Goal: Transaction & Acquisition: Book appointment/travel/reservation

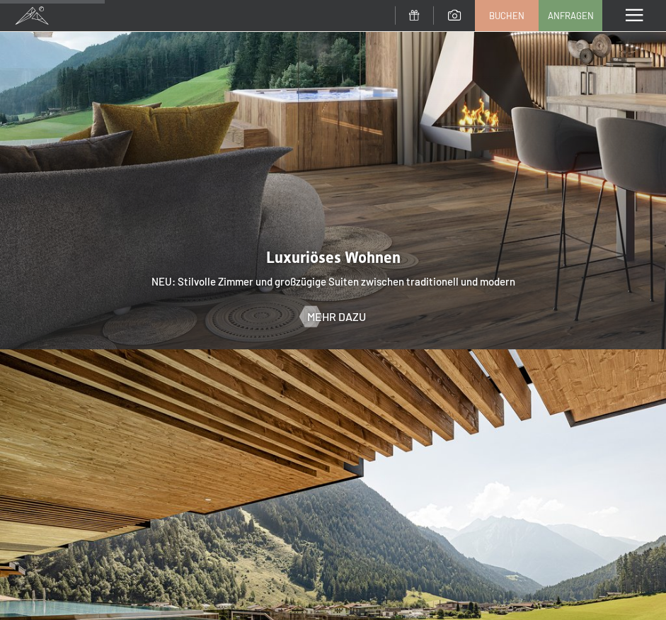
scroll to position [1517, 0]
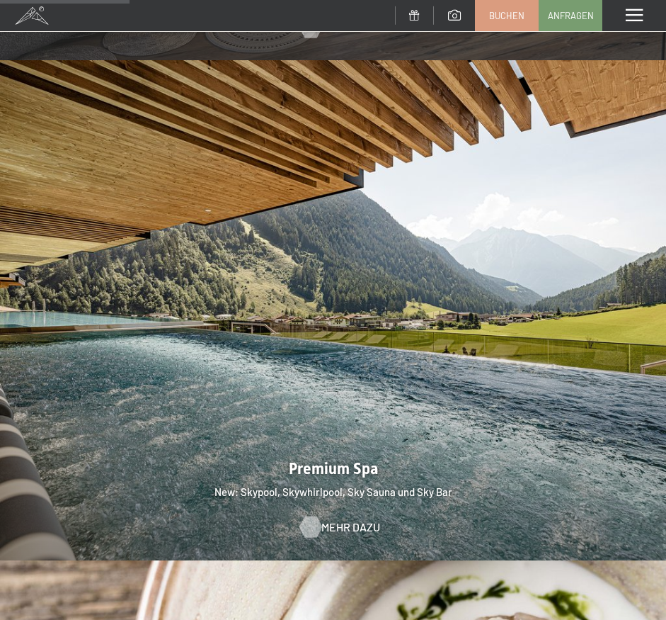
click at [337, 519] on span "Mehr dazu" at bounding box center [351, 527] width 59 height 16
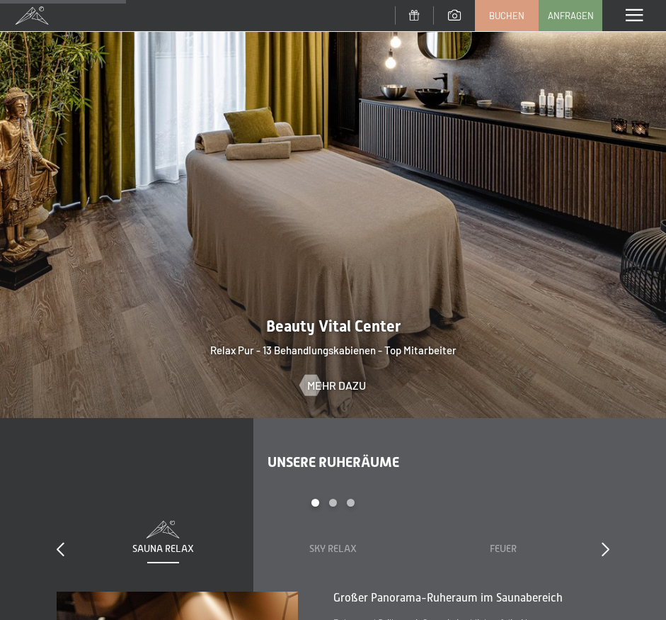
scroll to position [1661, 0]
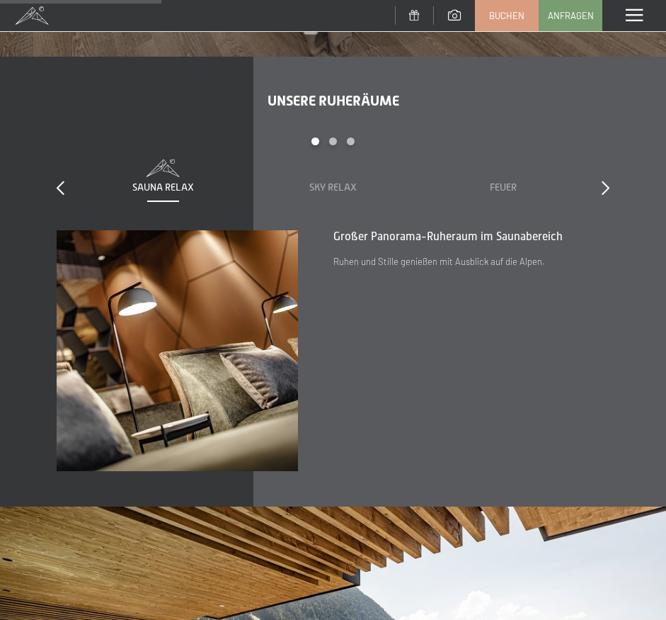
click at [611, 12] on div "Menü" at bounding box center [635, 15] width 64 height 31
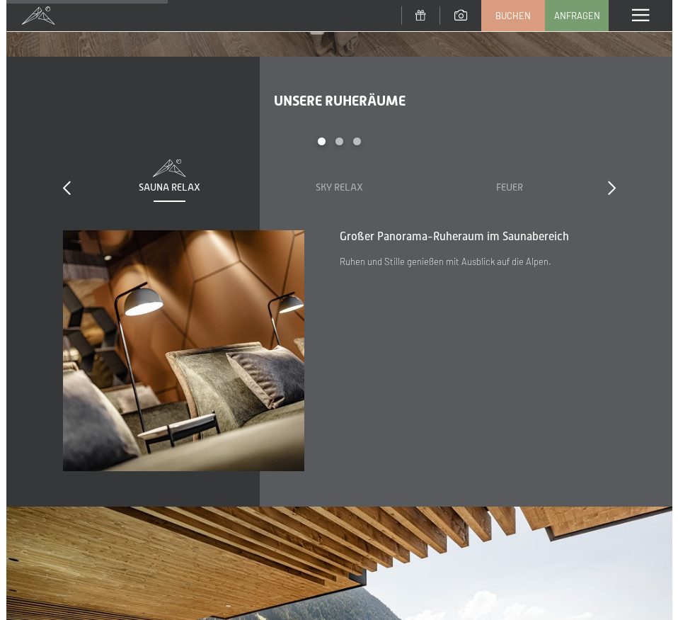
scroll to position [1659, 0]
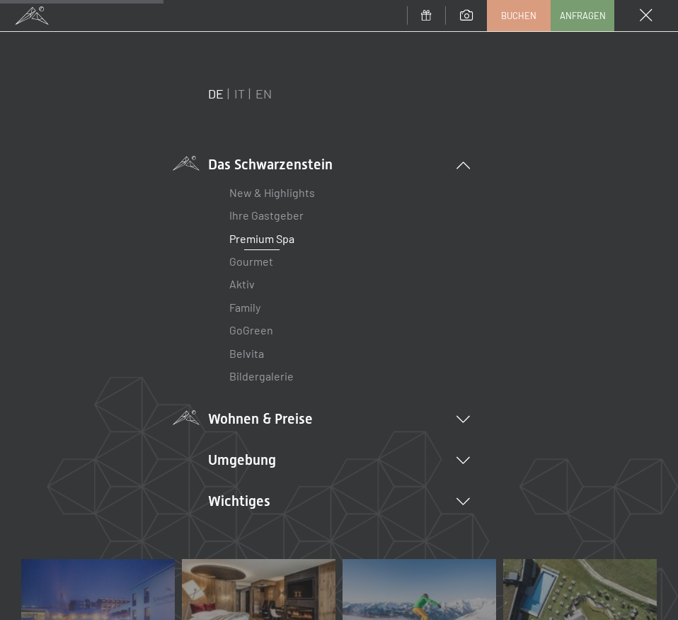
click at [256, 421] on li "Wohnen & Preise Inklusivleistungen Zimmer & Preise Liste Angebote Liste Familie…" at bounding box center [339, 419] width 262 height 20
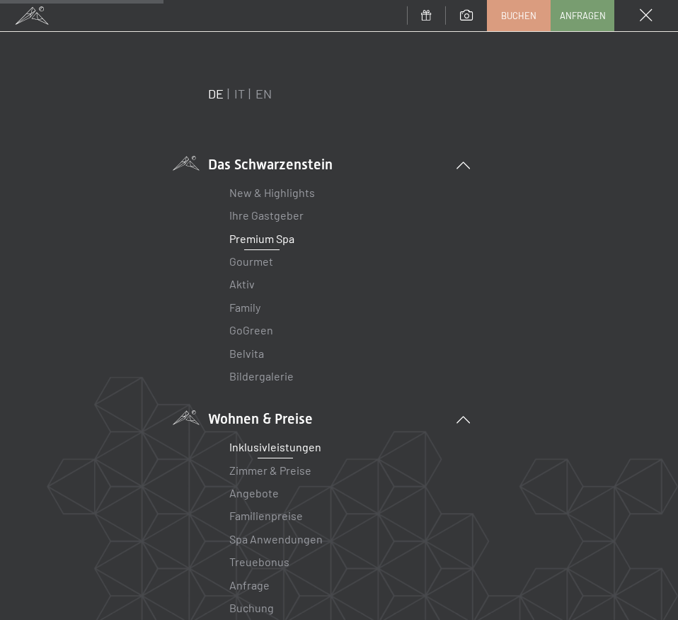
click at [279, 445] on link "Inklusivleistungen" at bounding box center [275, 446] width 92 height 13
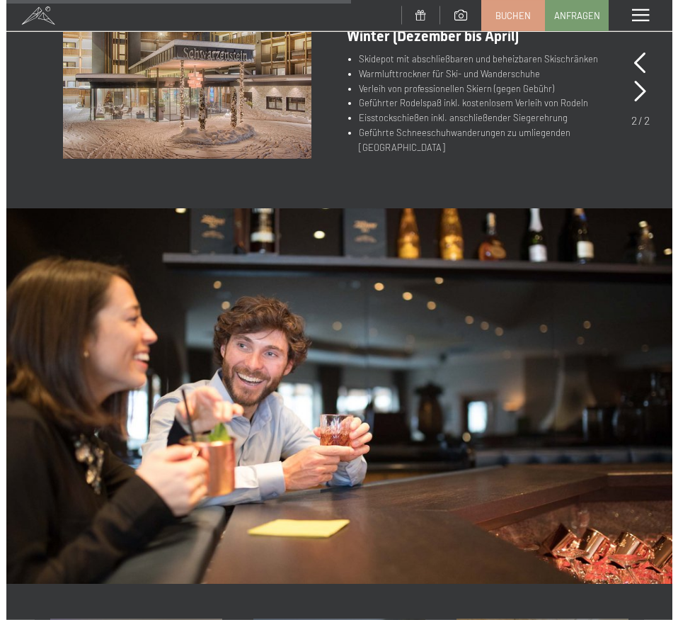
scroll to position [795, 0]
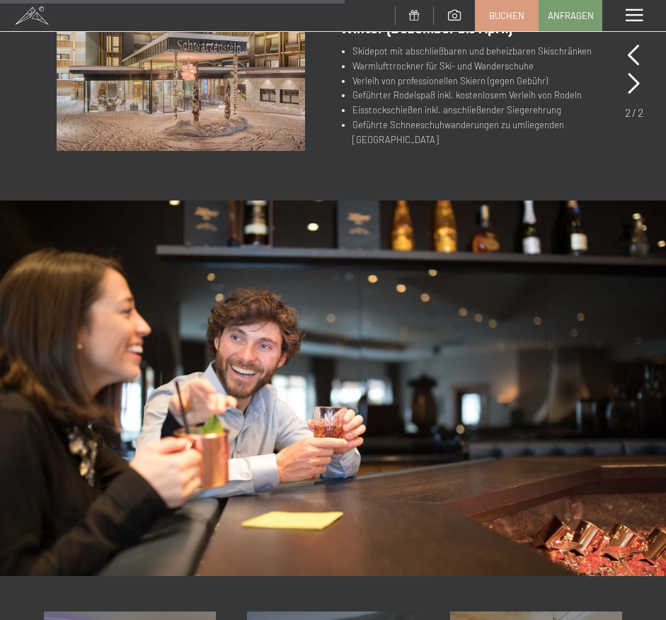
click at [629, 11] on span at bounding box center [634, 15] width 17 height 13
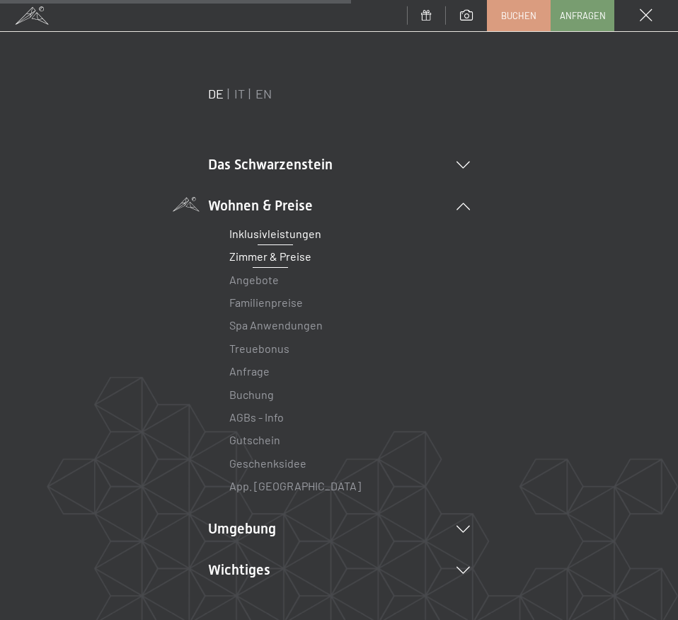
click at [261, 256] on link "Zimmer & Preise" at bounding box center [270, 255] width 82 height 13
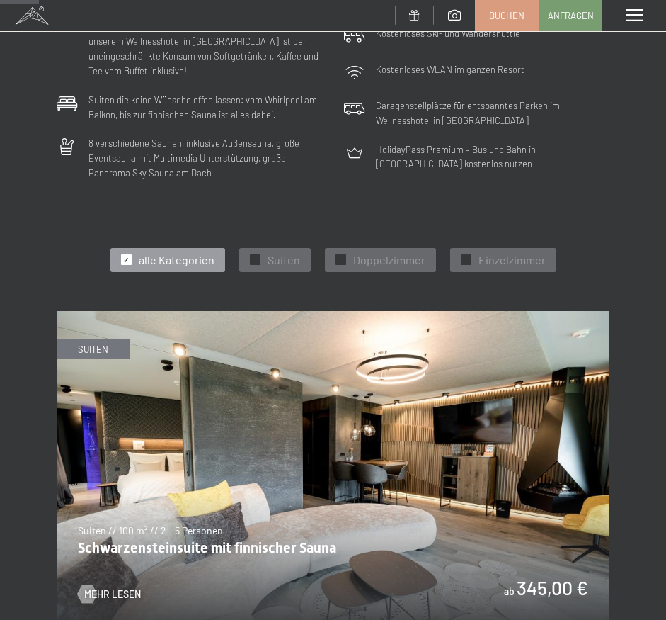
scroll to position [506, 0]
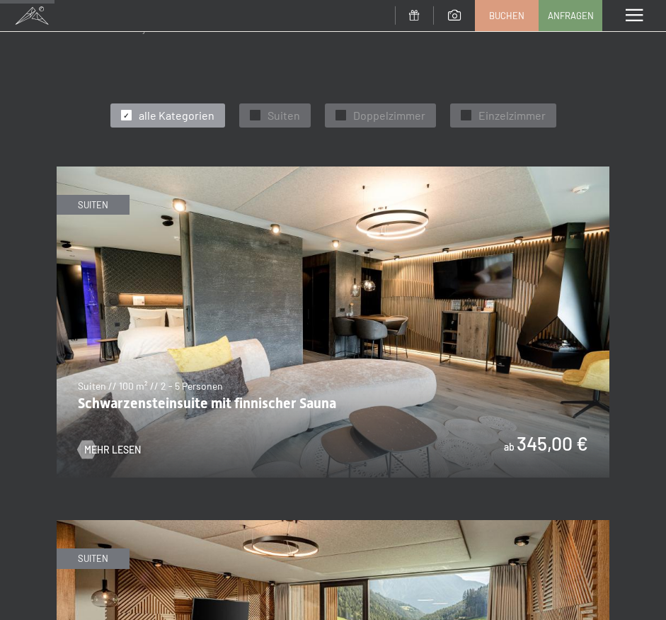
click at [132, 110] on div at bounding box center [126, 115] width 11 height 11
click at [340, 110] on span "✓" at bounding box center [341, 115] width 6 height 10
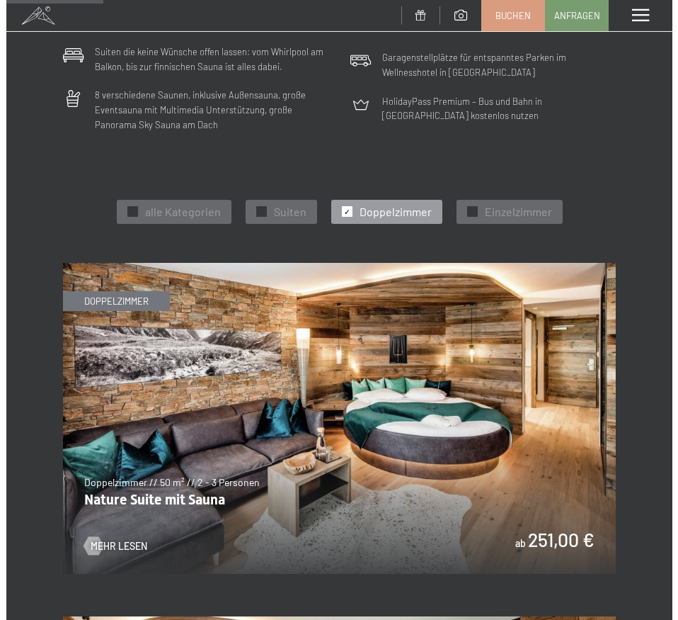
scroll to position [217, 0]
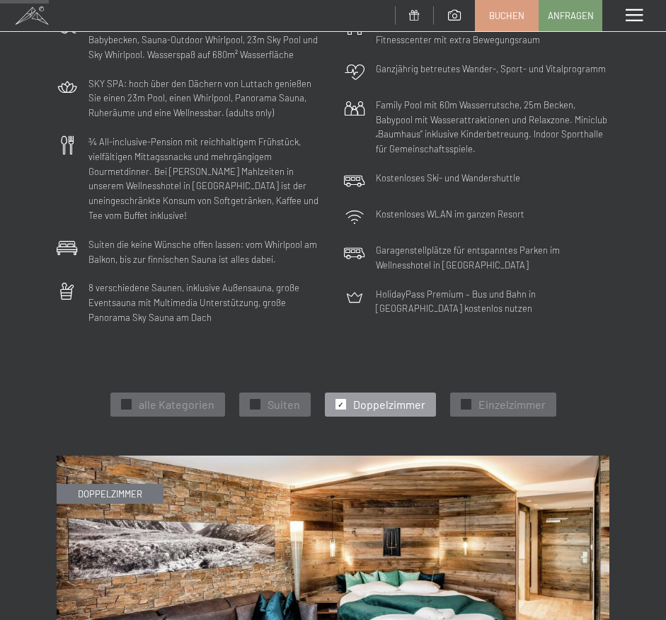
click at [635, 23] on div "Menü" at bounding box center [635, 15] width 64 height 31
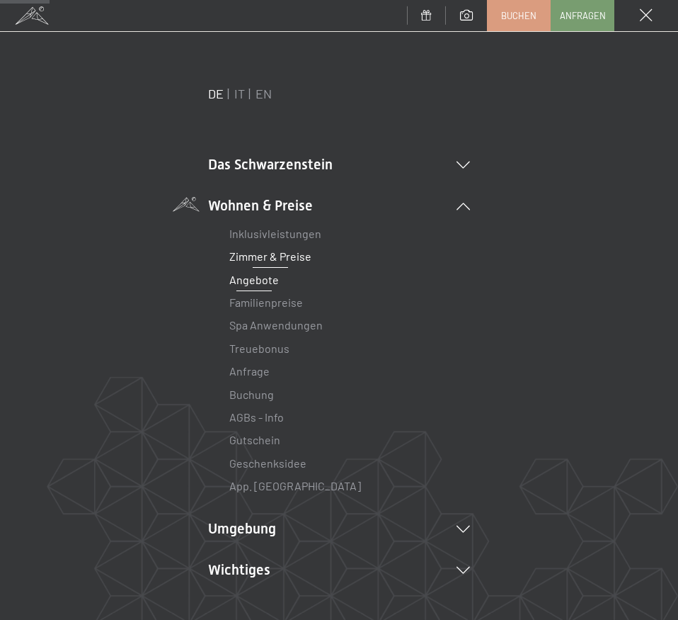
click at [241, 281] on link "Angebote" at bounding box center [254, 279] width 50 height 13
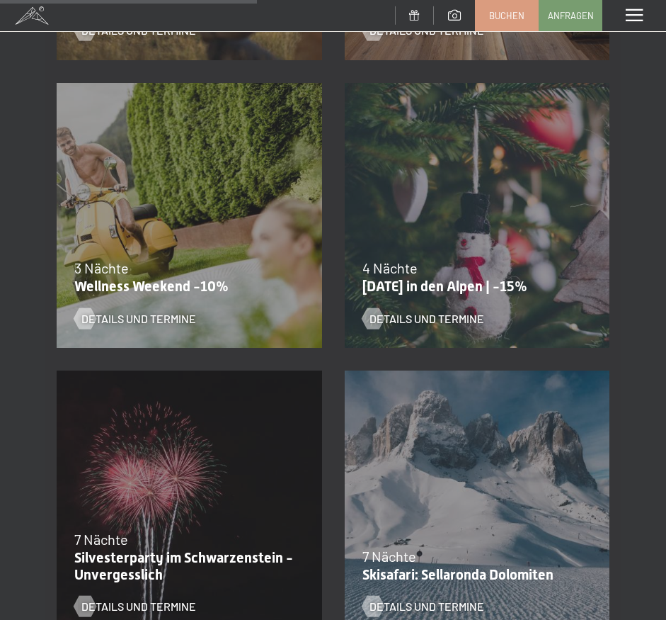
scroll to position [795, 0]
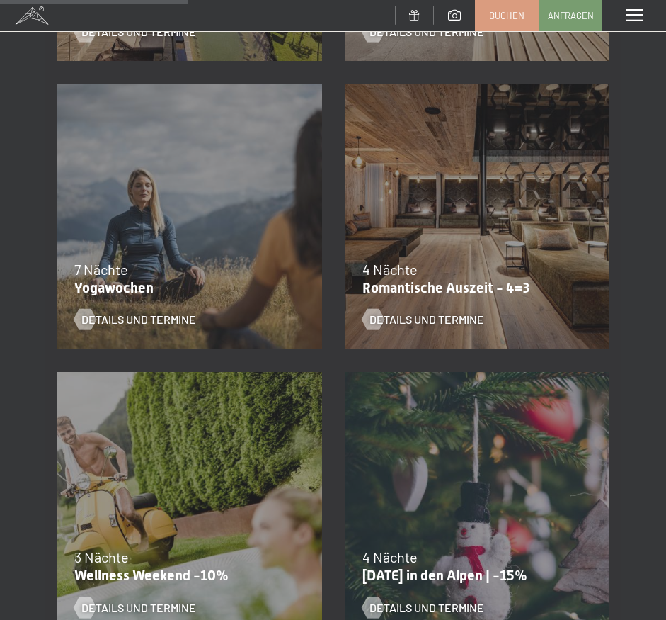
click at [470, 220] on div "09.11.–05.12.2025 08.12.–19.12.2025 11.01.–23.01.2026 08.03.–27.03.2026 29.03.–…" at bounding box center [478, 216] width 288 height 288
click at [394, 318] on span "Details und Termine" at bounding box center [441, 320] width 115 height 16
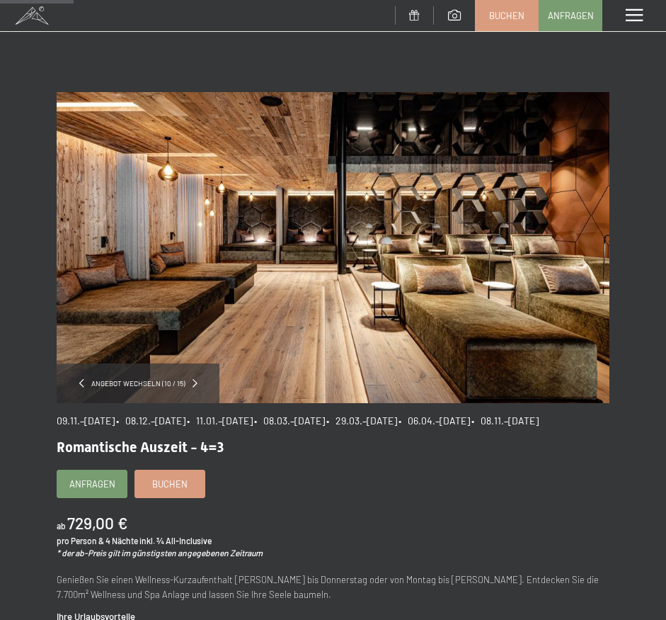
scroll to position [144, 0]
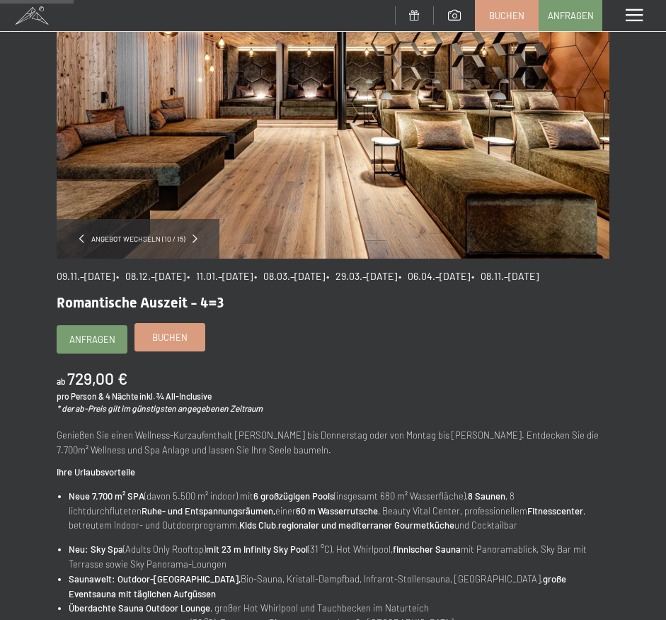
click at [169, 343] on span "Buchen" at bounding box center [169, 337] width 35 height 13
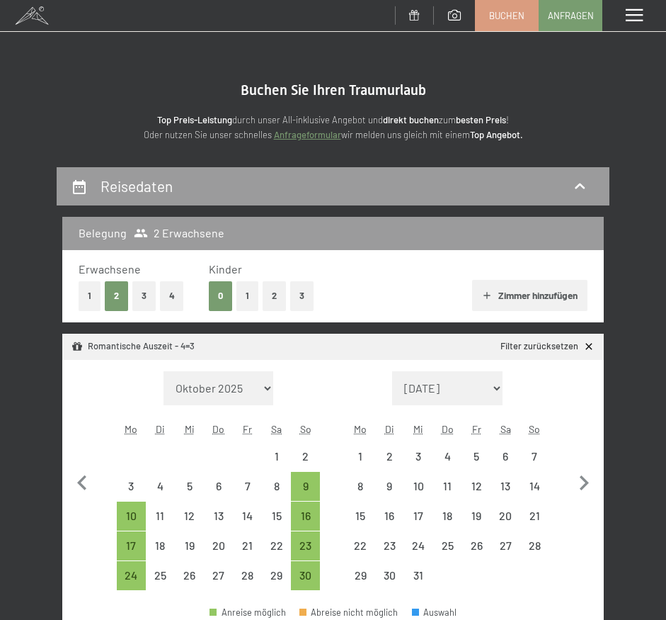
select select "[DATE]"
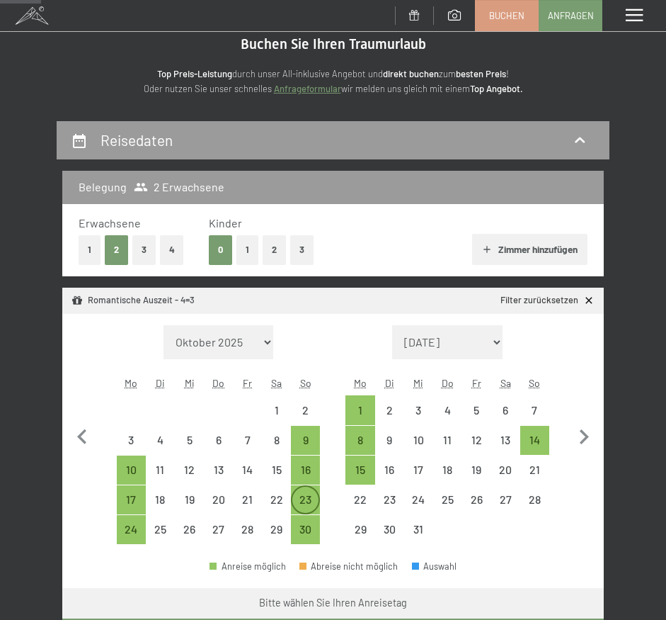
scroll to position [144, 0]
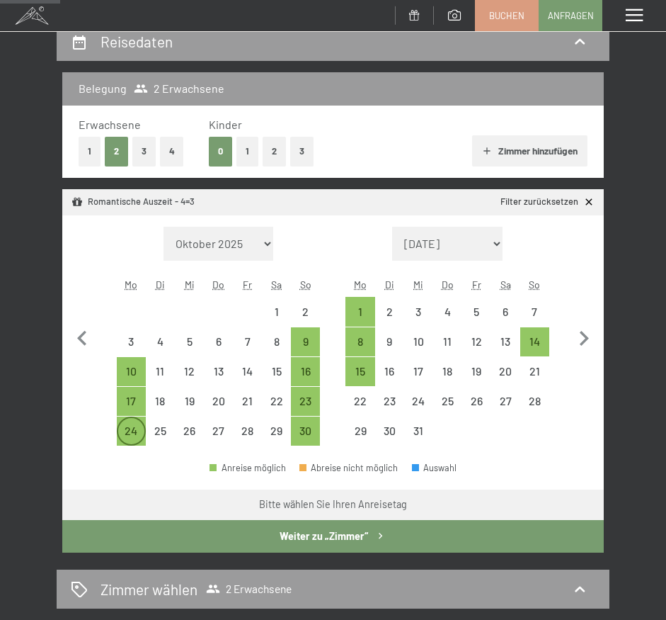
click at [121, 423] on div "24" at bounding box center [131, 431] width 26 height 26
select select "2025-11-01"
select select "2025-12-01"
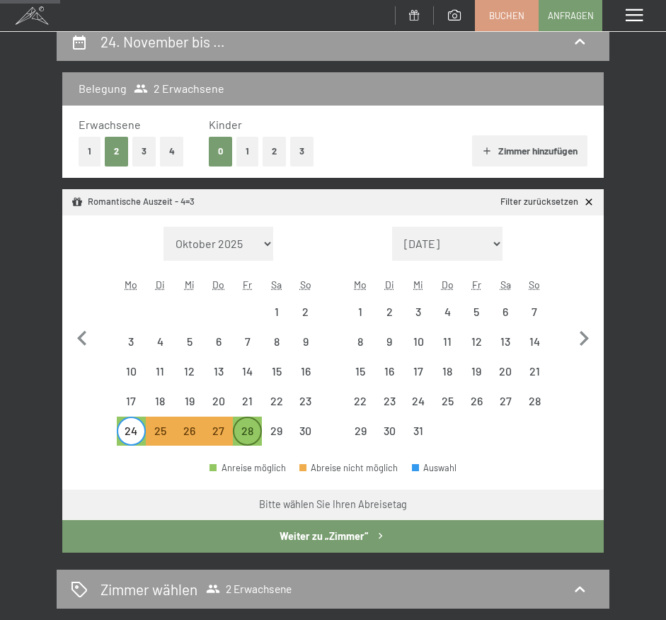
click at [256, 435] on div "28" at bounding box center [247, 438] width 26 height 26
select select "2025-11-01"
select select "2025-12-01"
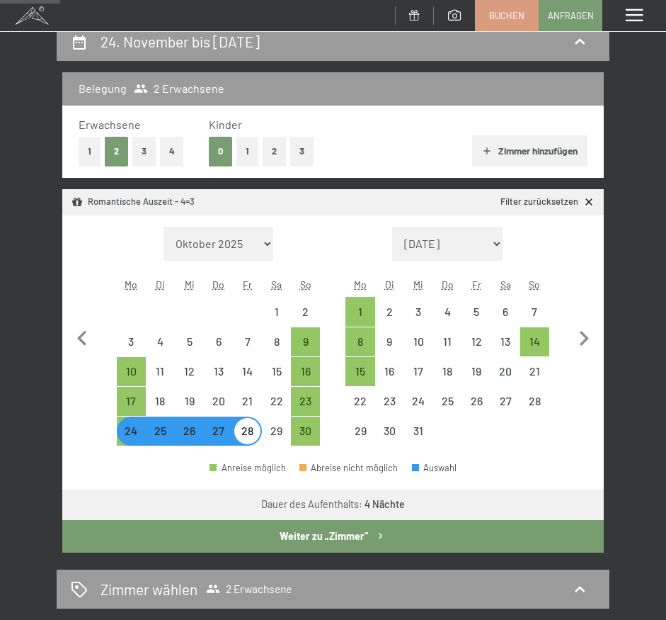
select select "2025-11-01"
select select "2025-12-01"
click at [307, 535] on button "Weiter zu „Zimmer“" at bounding box center [333, 536] width 542 height 33
select select "2025-11-01"
select select "2025-12-01"
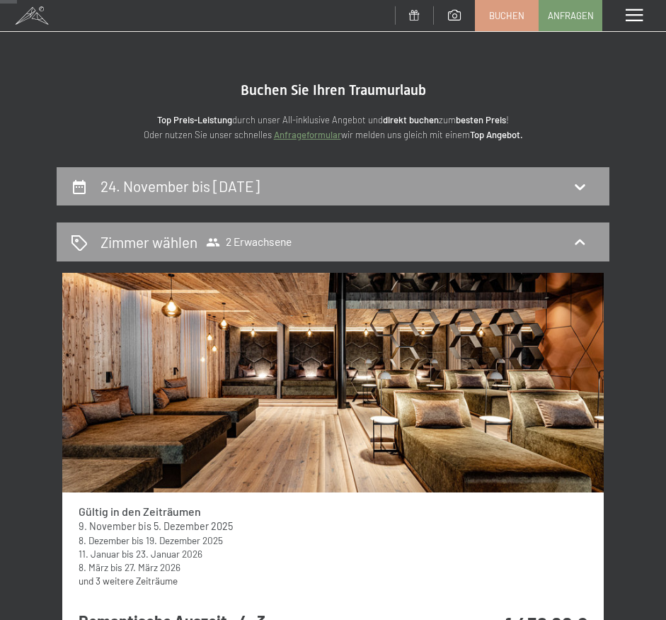
scroll to position [217, 0]
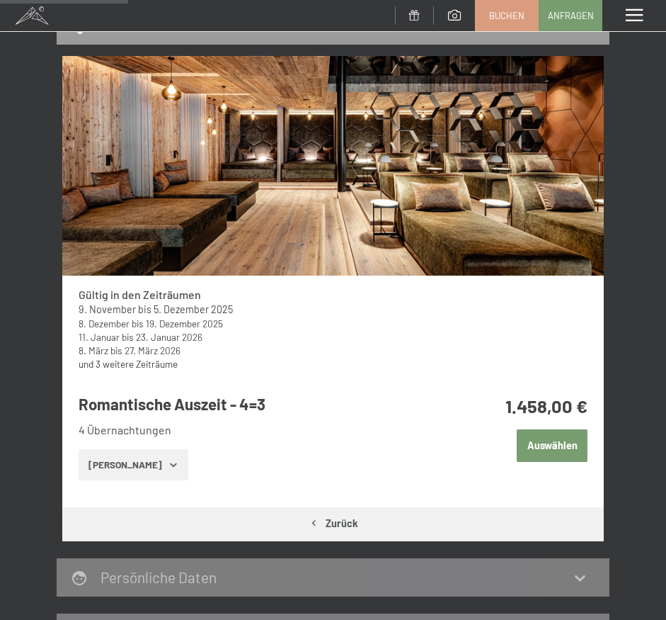
click at [542, 448] on button "Auswählen" at bounding box center [552, 445] width 71 height 33
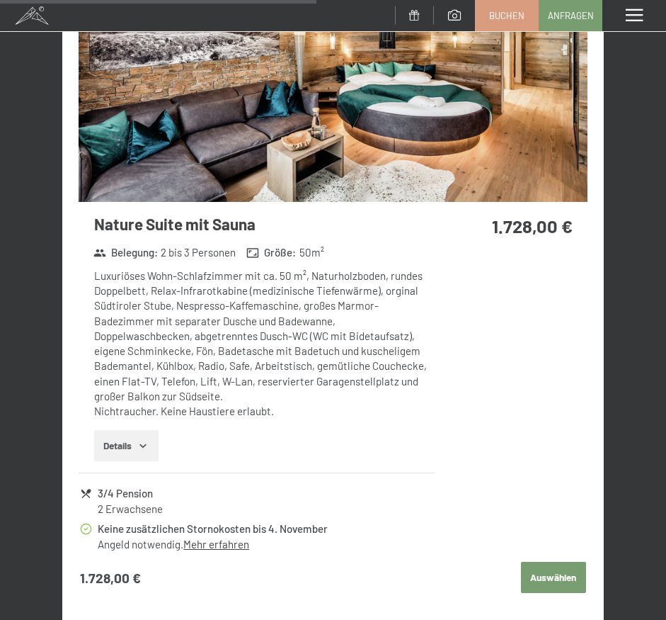
scroll to position [2819, 0]
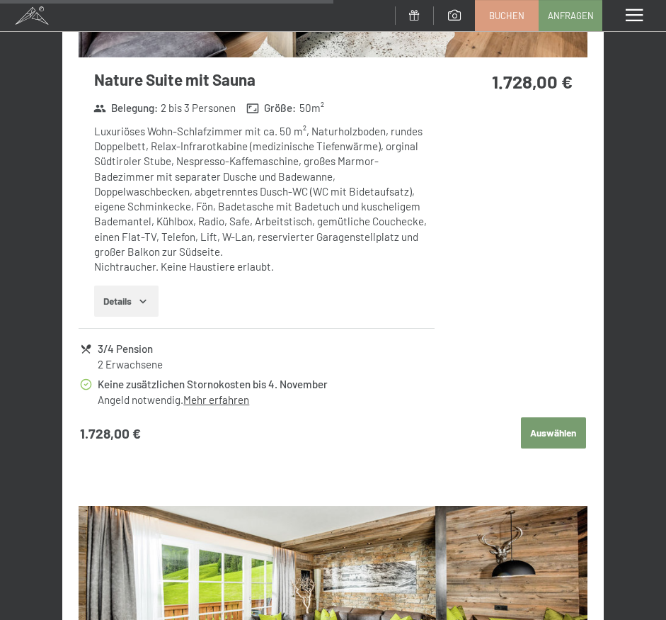
click at [543, 439] on button "Auswählen" at bounding box center [553, 432] width 65 height 31
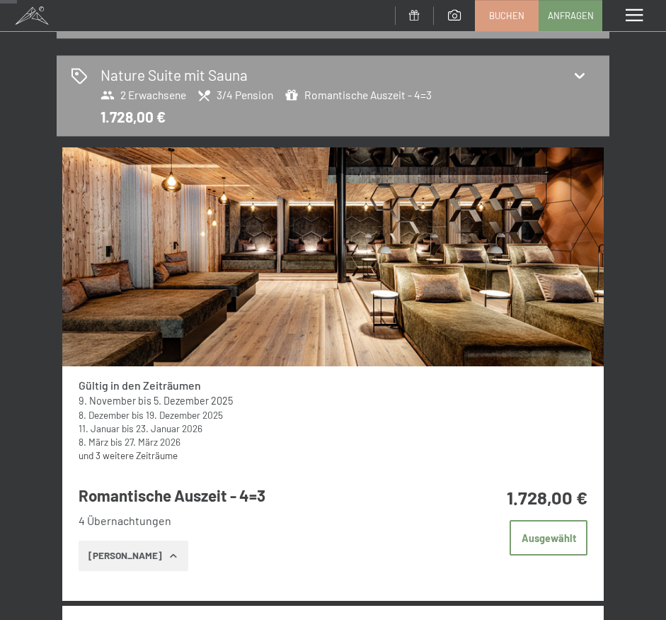
click at [649, 23] on div "Menü" at bounding box center [635, 15] width 64 height 31
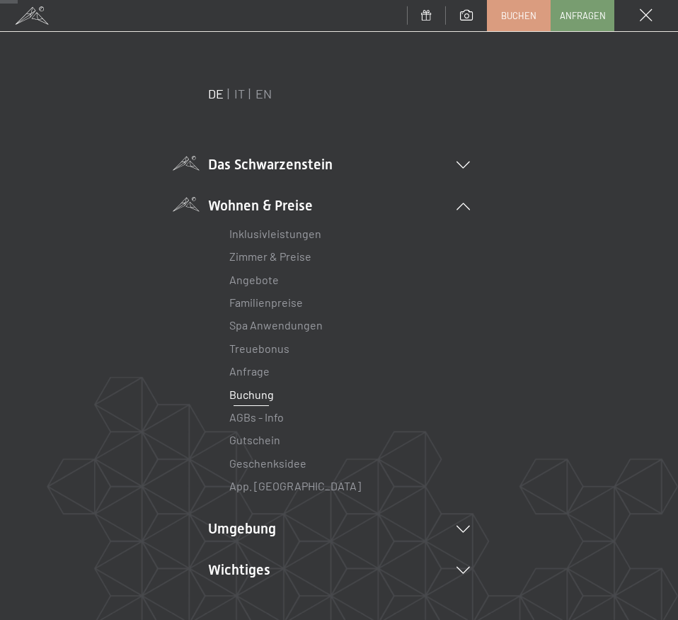
click at [254, 162] on li "Das Schwarzenstein New & Highlights Ihre Gastgeber Premium Spa Gourmet Aktiv Wo…" at bounding box center [339, 164] width 262 height 20
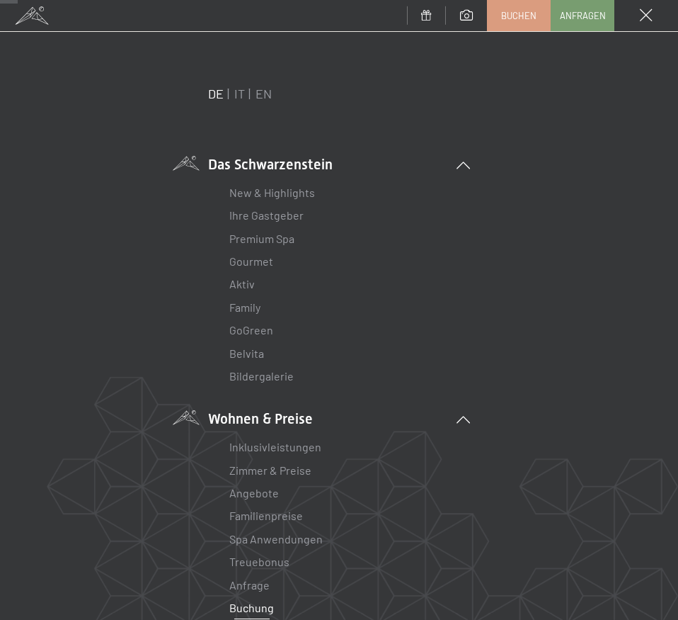
click at [651, 22] on div "Menü" at bounding box center [647, 15] width 64 height 31
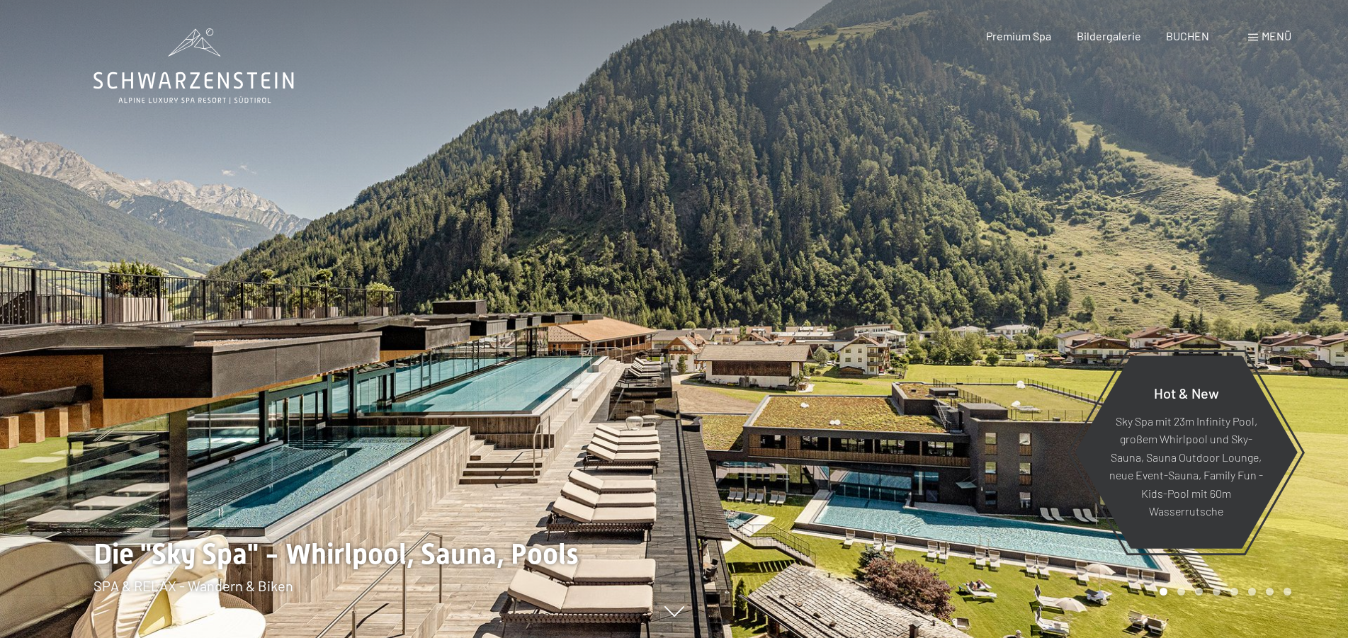
click at [1183, 39] on span "BUCHEN" at bounding box center [1187, 35] width 43 height 13
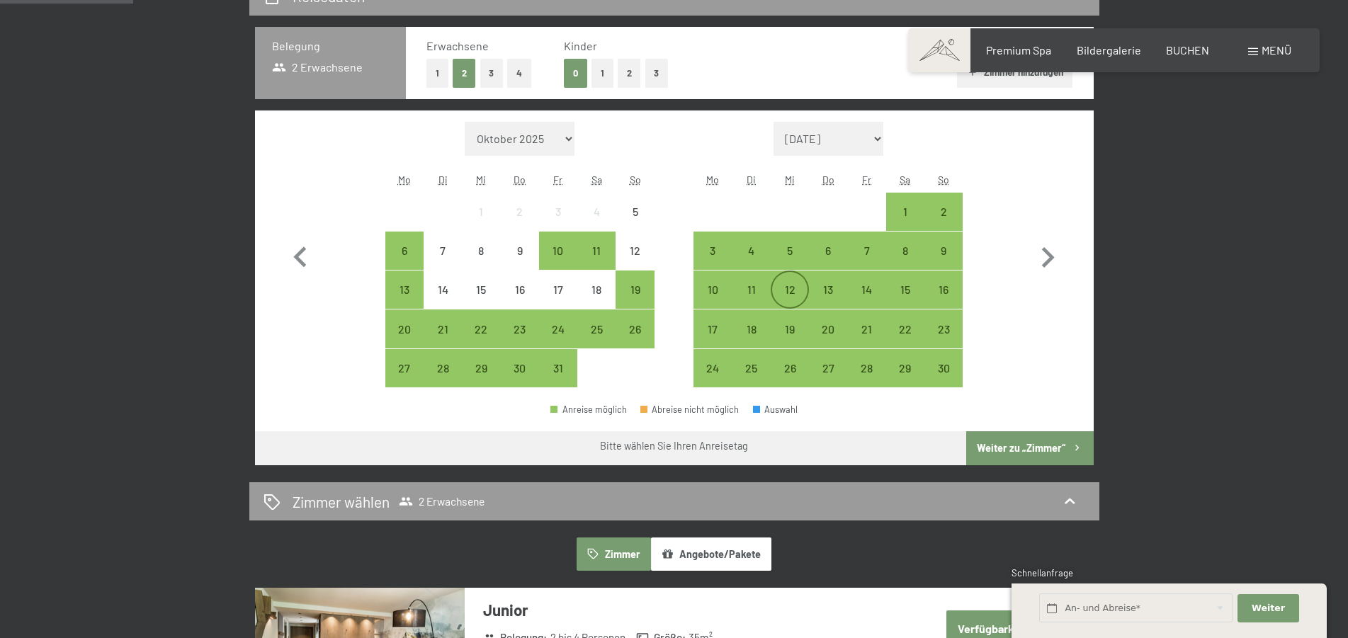
scroll to position [361, 0]
click at [706, 368] on div "24" at bounding box center [712, 380] width 35 height 35
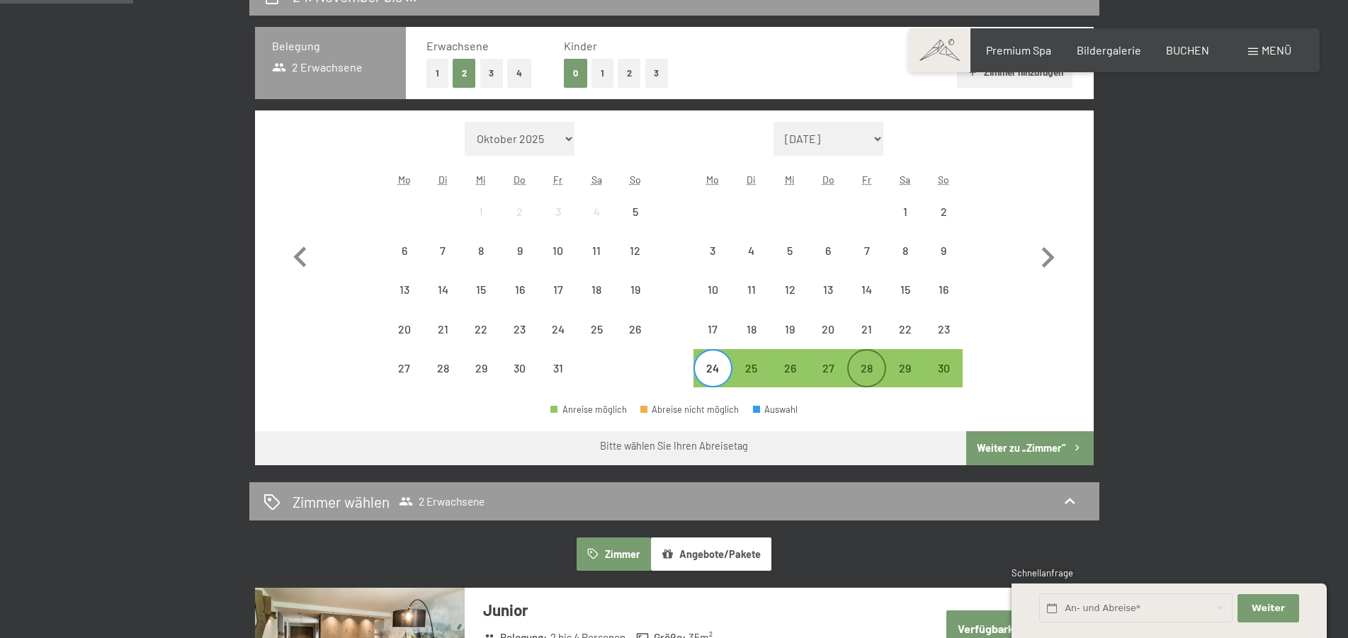
click at [871, 372] on div "28" at bounding box center [865, 380] width 35 height 35
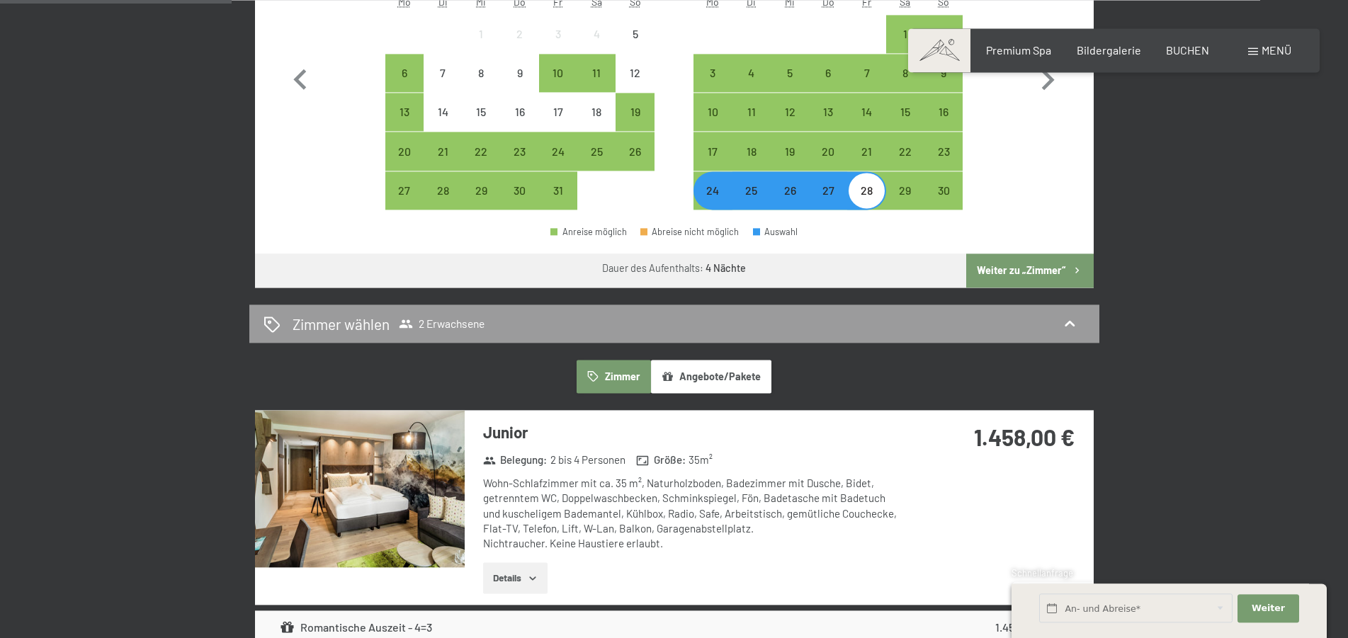
scroll to position [722, 0]
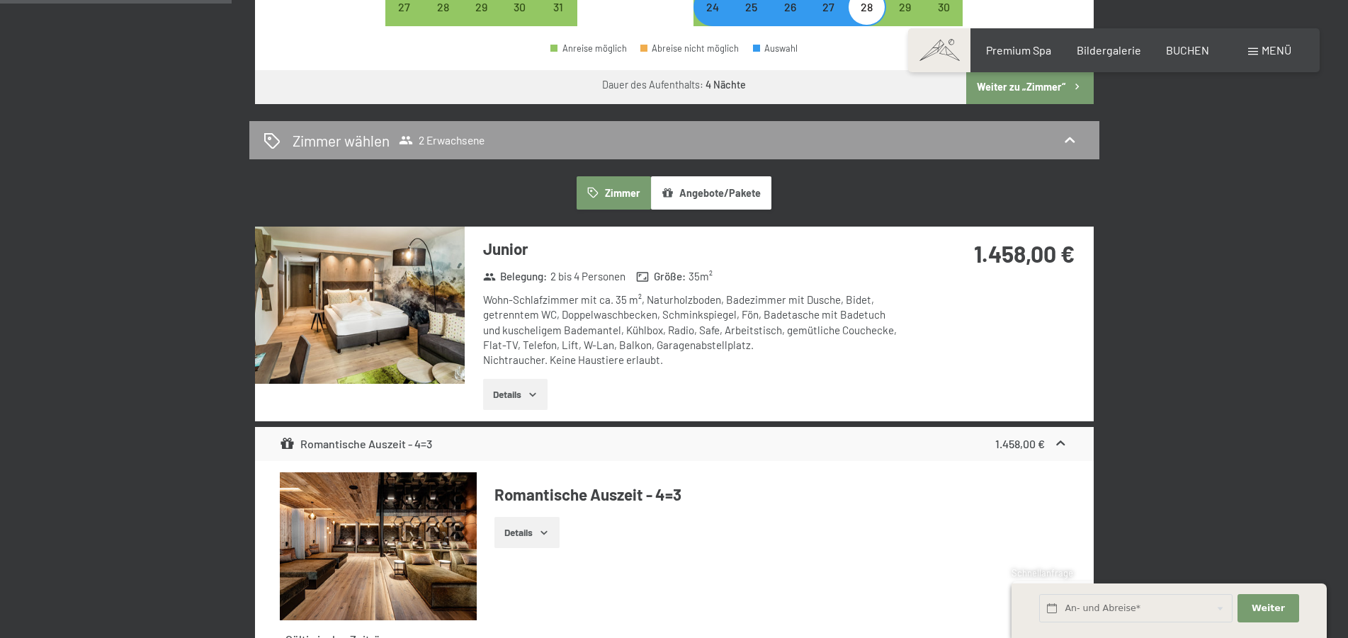
click at [707, 186] on button "Angebote/Pakete" at bounding box center [711, 192] width 120 height 33
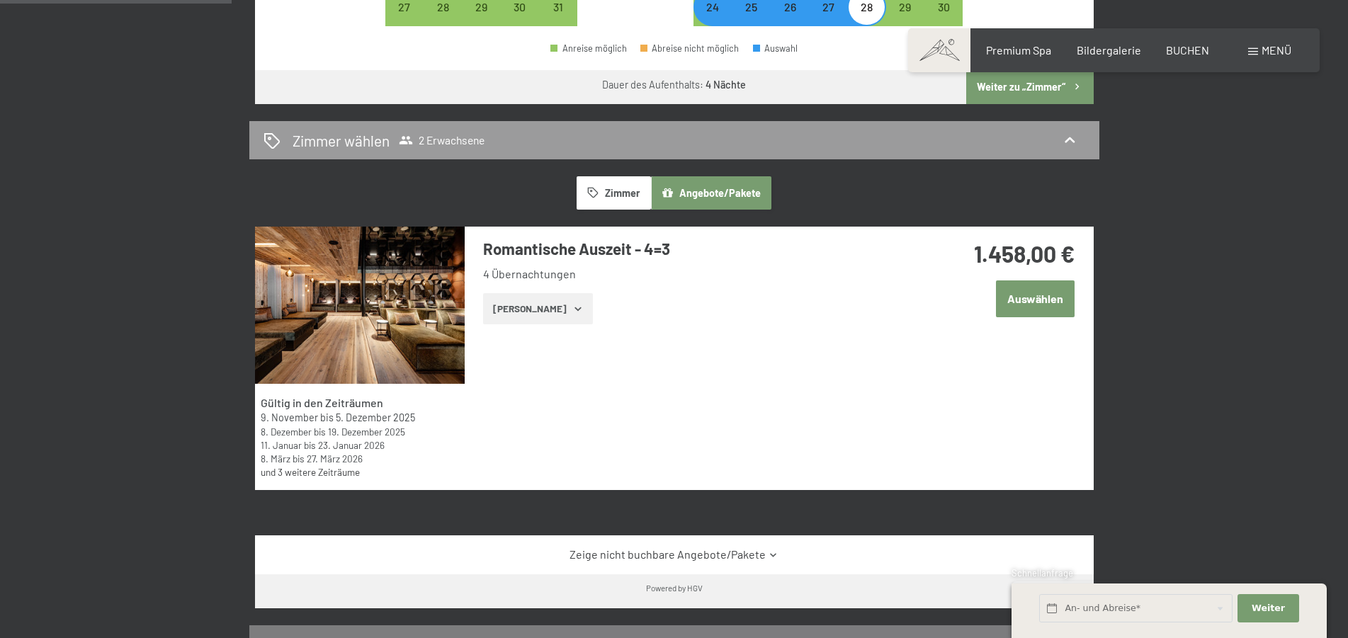
click at [1025, 281] on button "Auswählen" at bounding box center [1035, 298] width 79 height 36
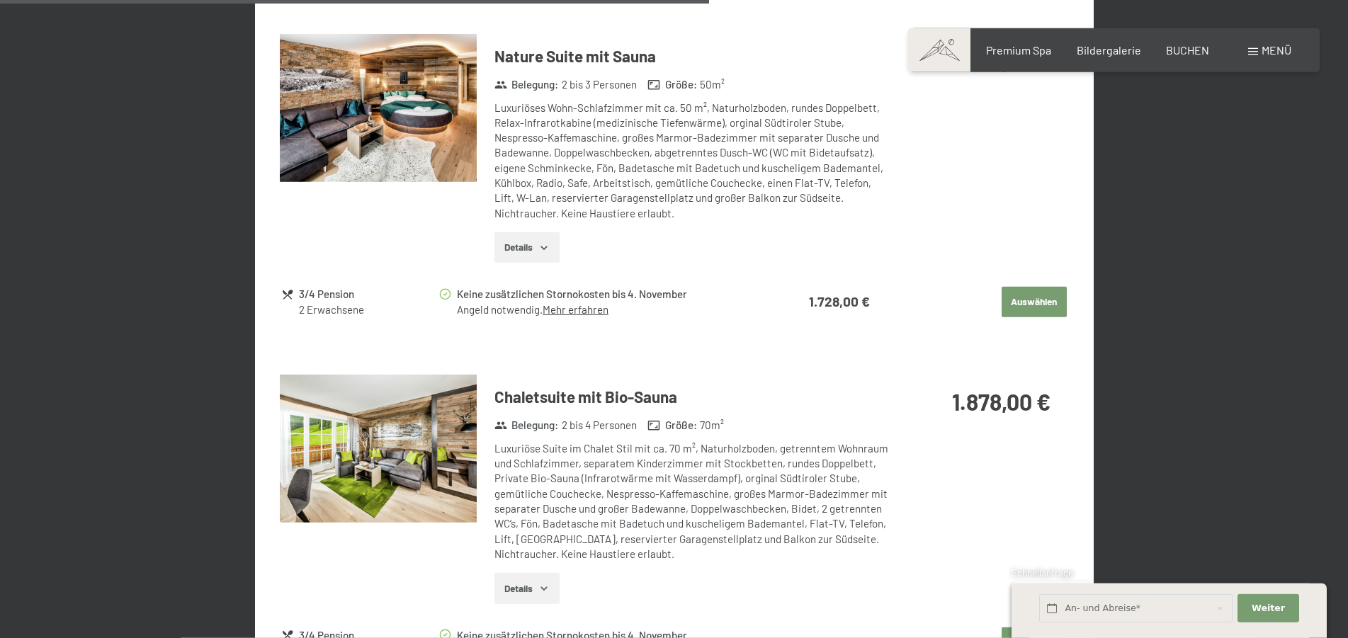
scroll to position [2151, 0]
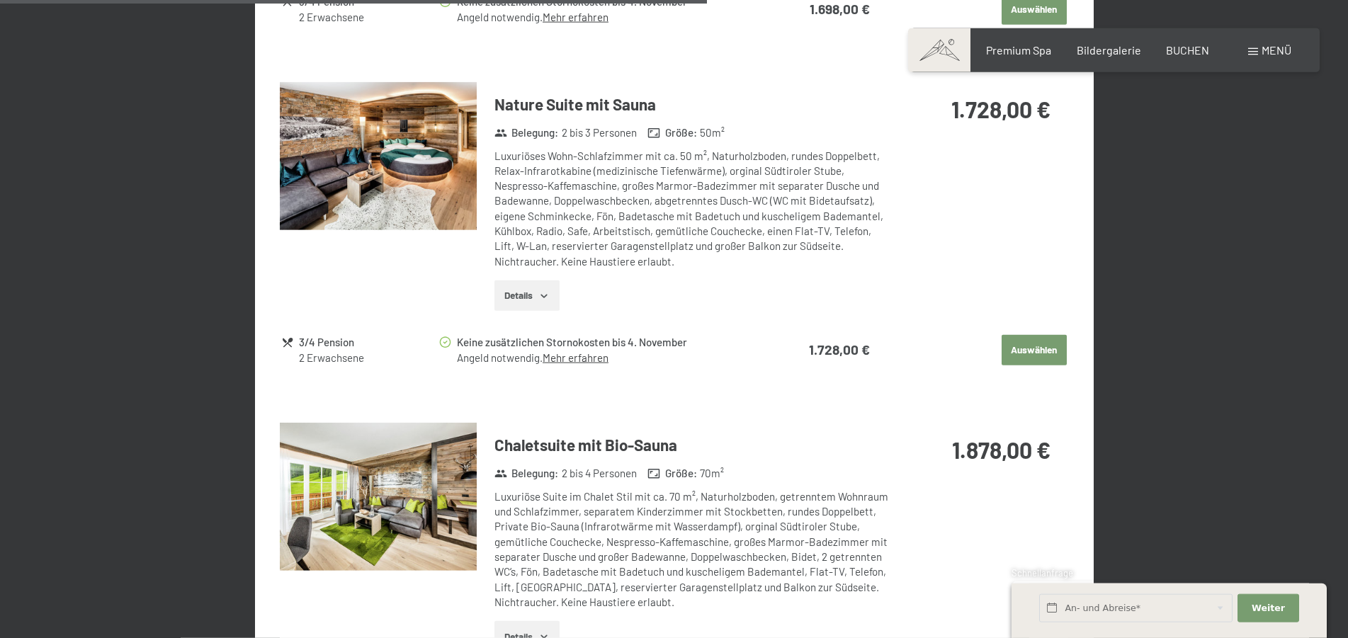
click at [423, 178] on img at bounding box center [378, 156] width 197 height 148
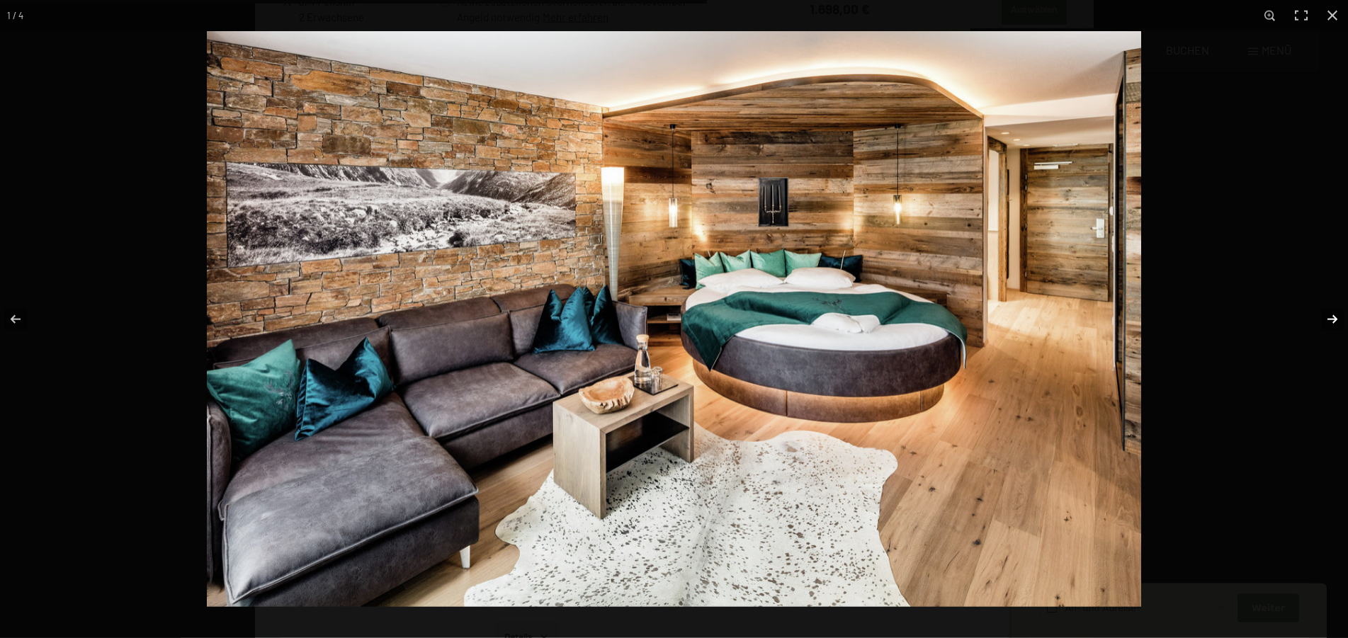
click at [1328, 319] on button "button" at bounding box center [1323, 319] width 50 height 71
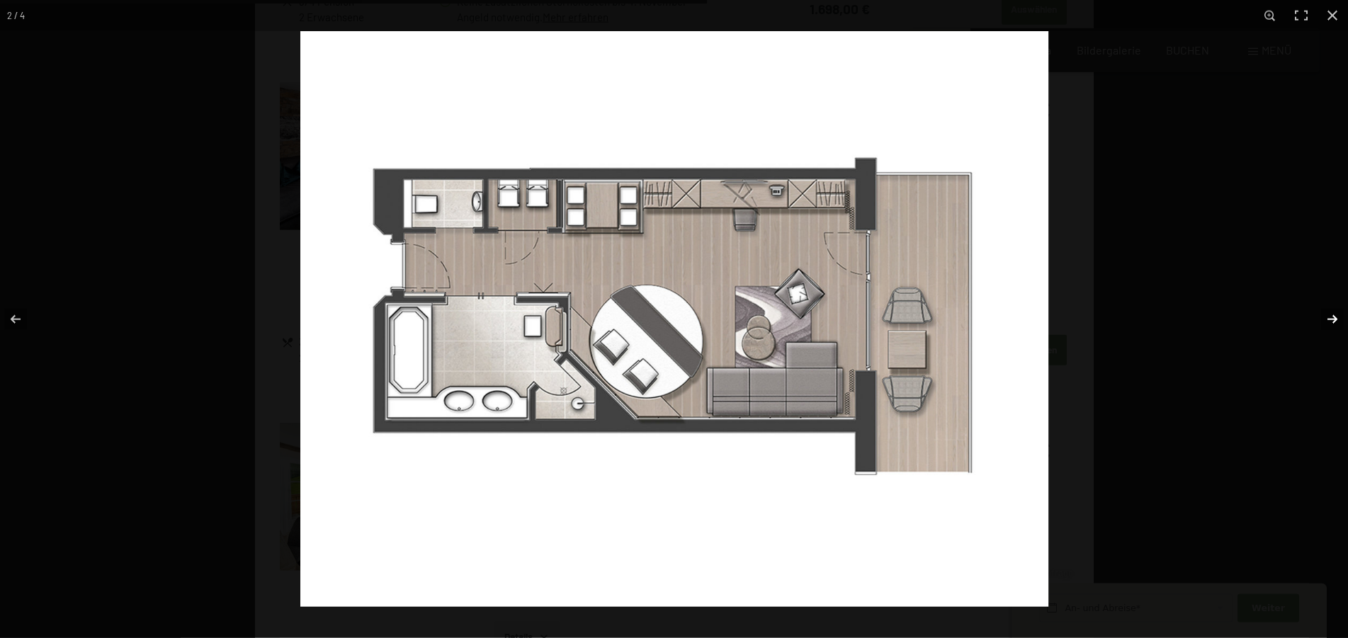
click at [1328, 319] on button "button" at bounding box center [1323, 319] width 50 height 71
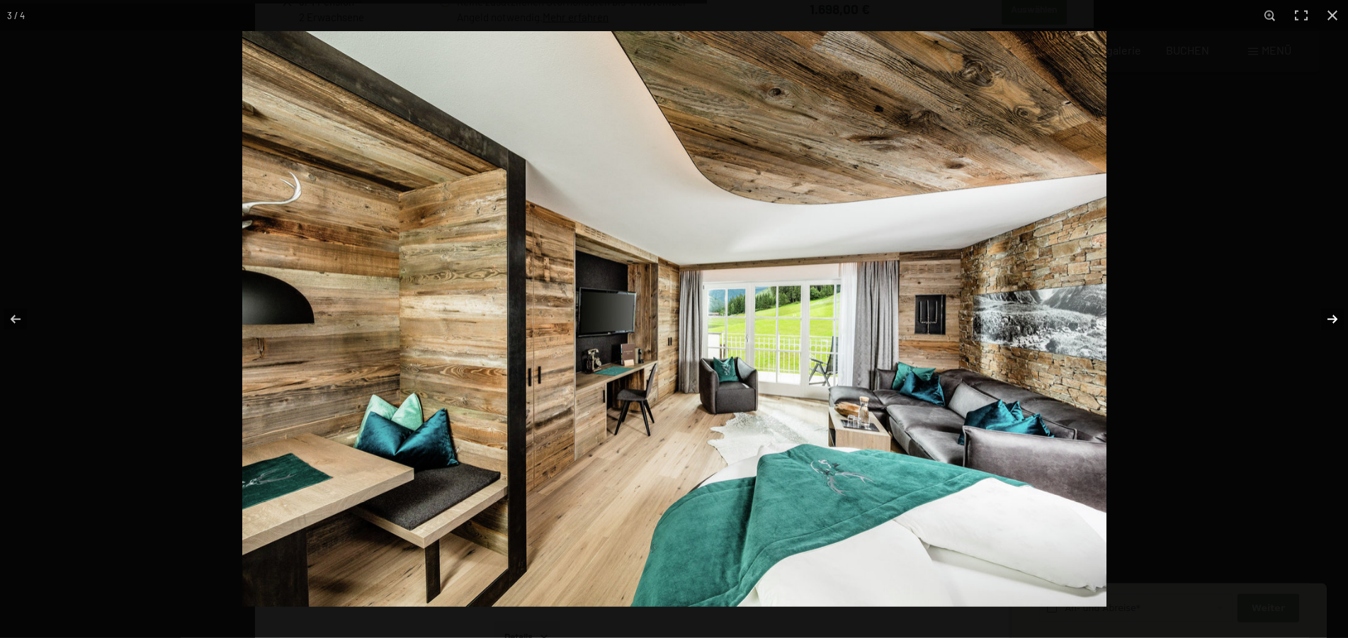
click at [1328, 319] on button "button" at bounding box center [1323, 319] width 50 height 71
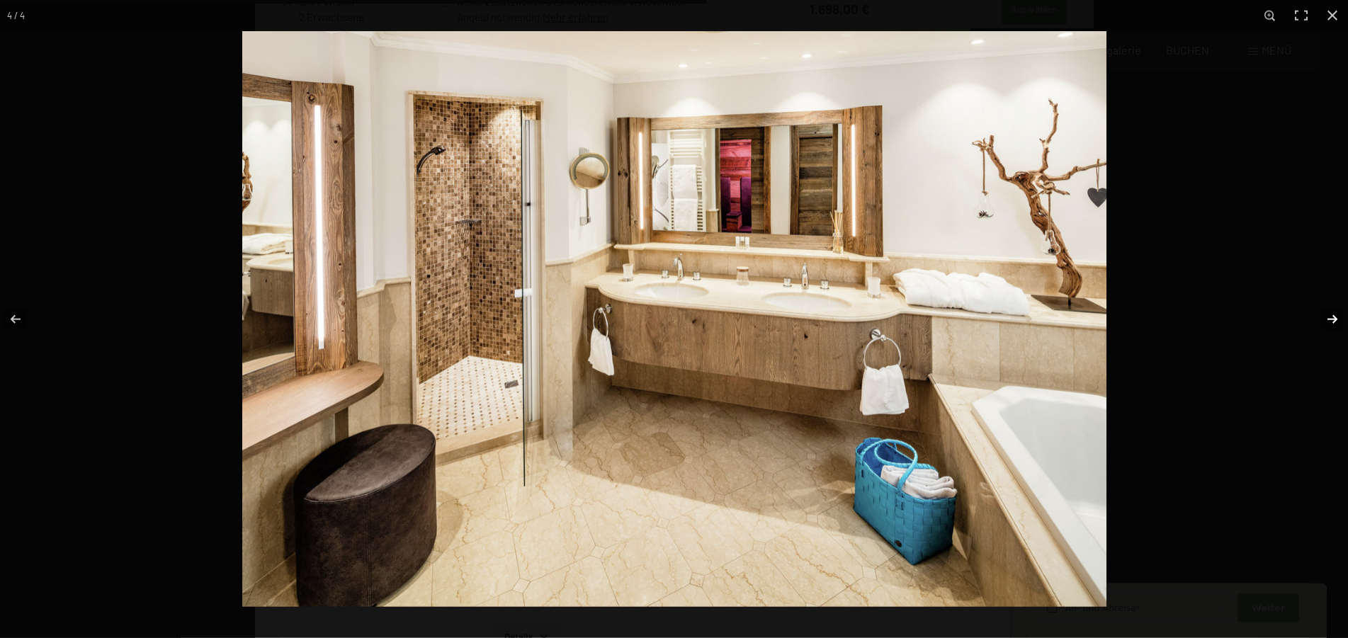
click at [1323, 314] on button "button" at bounding box center [1323, 319] width 50 height 71
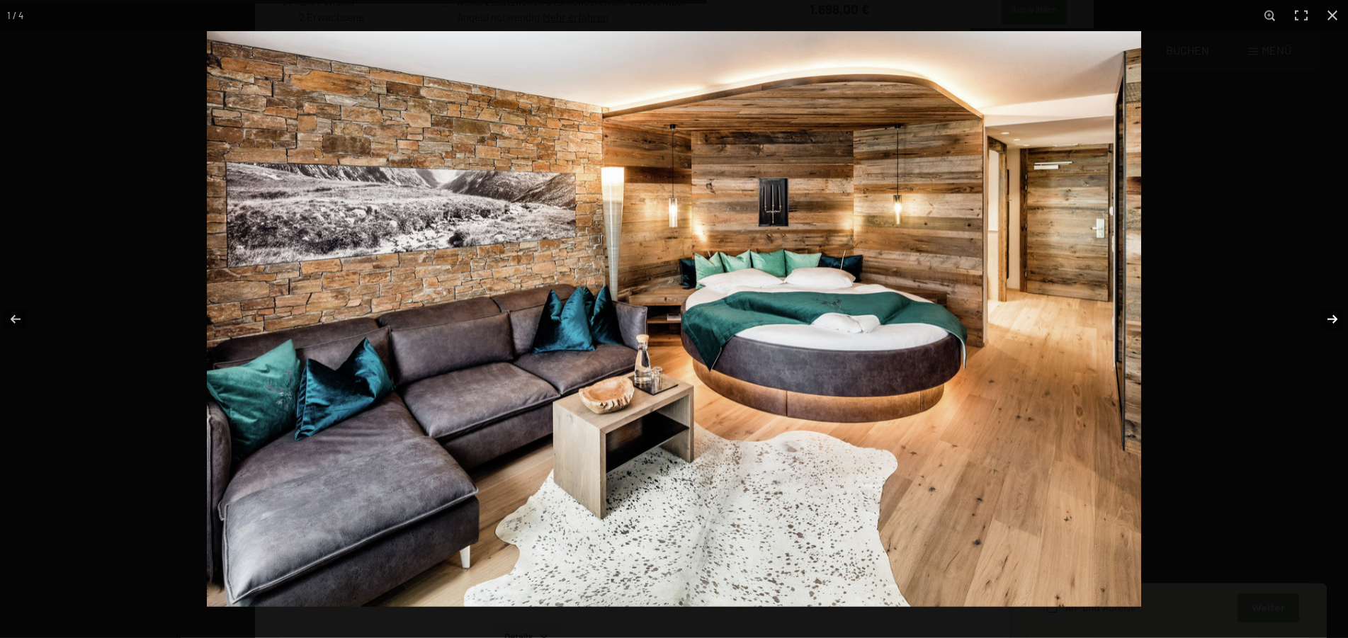
click at [1323, 314] on button "button" at bounding box center [1323, 319] width 50 height 71
